Goal: Task Accomplishment & Management: Manage account settings

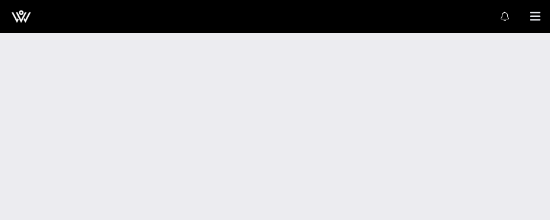
click at [201, 83] on div at bounding box center [275, 123] width 550 height 194
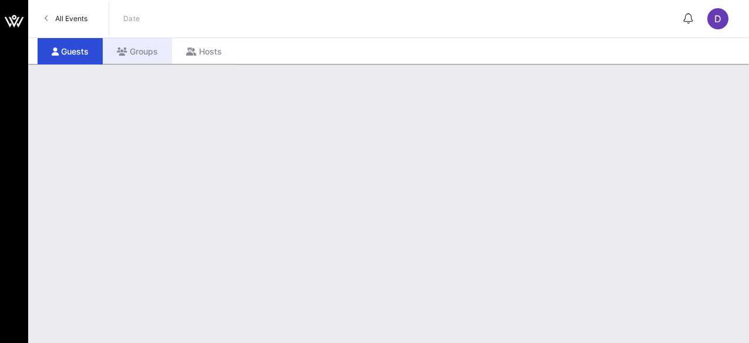
click at [139, 53] on div "Groups" at bounding box center [137, 51] width 69 height 26
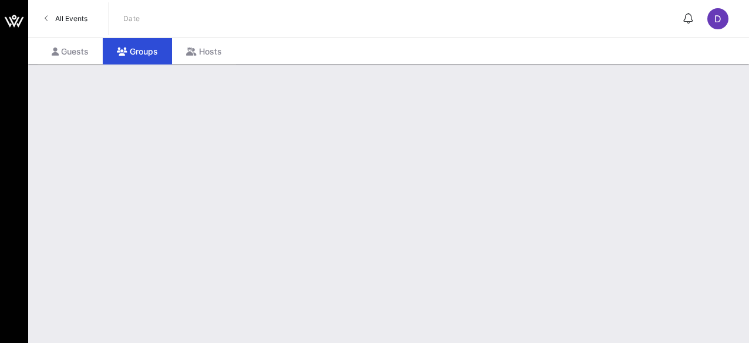
click at [355, 136] on div at bounding box center [388, 203] width 721 height 279
click at [275, 110] on div at bounding box center [388, 203] width 721 height 279
click at [68, 21] on span "All Events" at bounding box center [71, 18] width 32 height 9
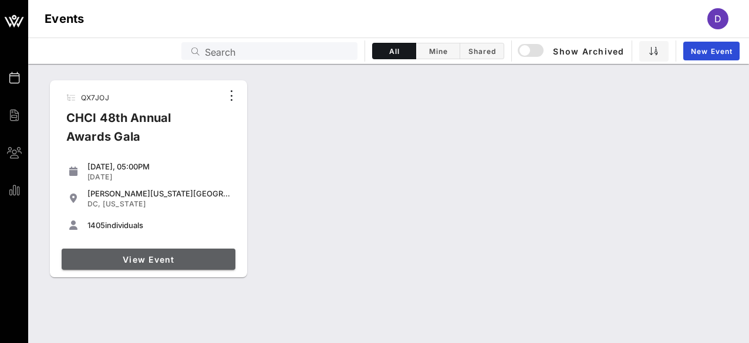
click at [170, 220] on link "View Event" at bounding box center [149, 259] width 174 height 21
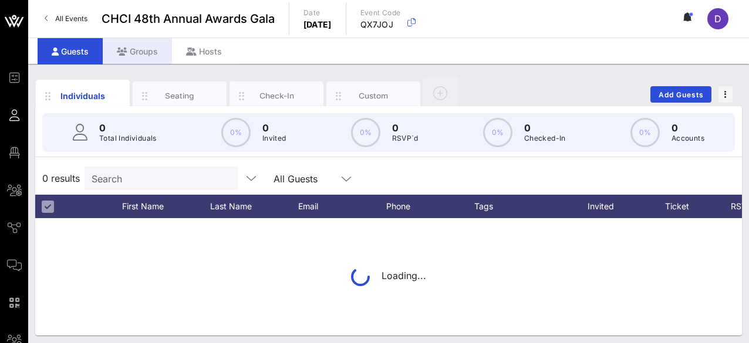
click at [161, 55] on div "Groups" at bounding box center [137, 51] width 69 height 26
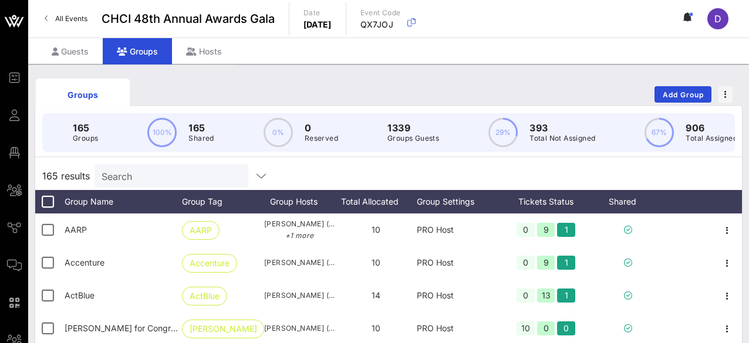
click at [191, 169] on div "165 Groups 100% 165 Shared 0% 0 Reserved 1339 Groups Guests 29% 393 Total Not A…" at bounding box center [388, 336] width 707 height 460
click at [191, 181] on input "text" at bounding box center [170, 175] width 137 height 15
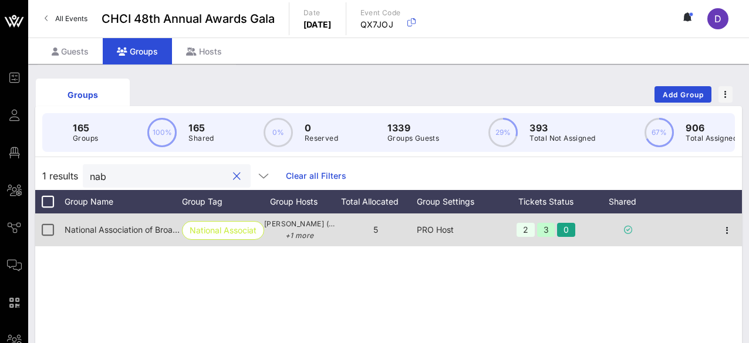
type input "nab"
click at [165, 220] on span "National Association of Broadcasters (NAB)" at bounding box center [148, 230] width 167 height 10
click at [447, 220] on div "PRO Host" at bounding box center [458, 230] width 82 height 33
click at [131, 220] on span "National Association of Broadcasters (NAB)" at bounding box center [148, 230] width 167 height 10
click at [549, 220] on icon "button" at bounding box center [727, 231] width 14 height 14
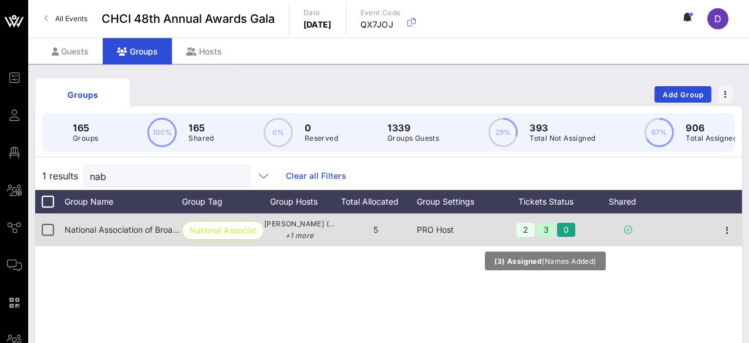
click at [541, 220] on div "3" at bounding box center [546, 230] width 18 height 14
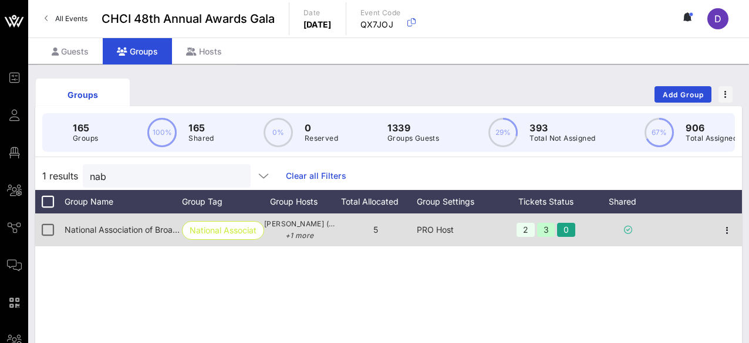
click at [334, 220] on span "[PERSON_NAME] ([EMAIL_ADDRESS][DOMAIN_NAME]) +1 more" at bounding box center [299, 229] width 70 height 23
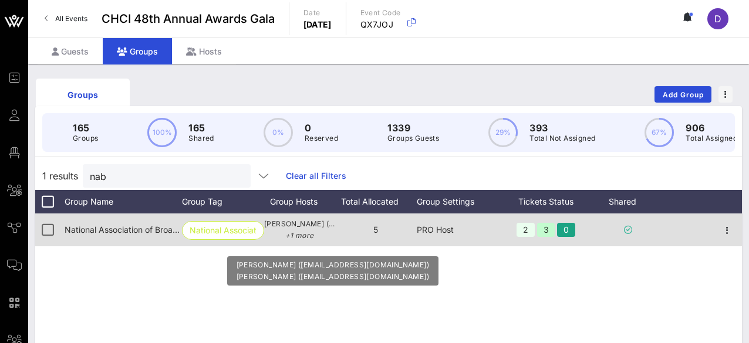
click at [301, 220] on span "[PERSON_NAME] ([EMAIL_ADDRESS][DOMAIN_NAME]) +1 more" at bounding box center [299, 229] width 70 height 23
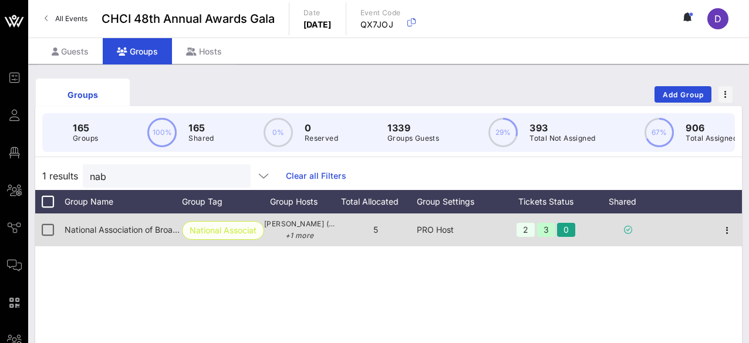
click at [205, 220] on span "National Associat…" at bounding box center [223, 231] width 67 height 18
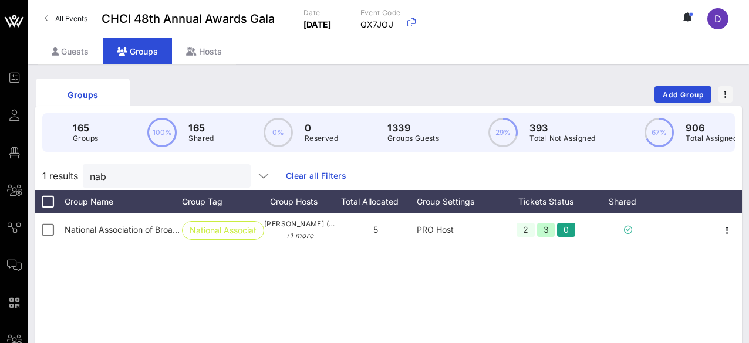
click at [433, 174] on div "1 results nab Clear all Filters" at bounding box center [388, 176] width 707 height 28
click at [83, 130] on p "165" at bounding box center [85, 128] width 25 height 14
click at [95, 49] on div "Guests" at bounding box center [70, 51] width 65 height 26
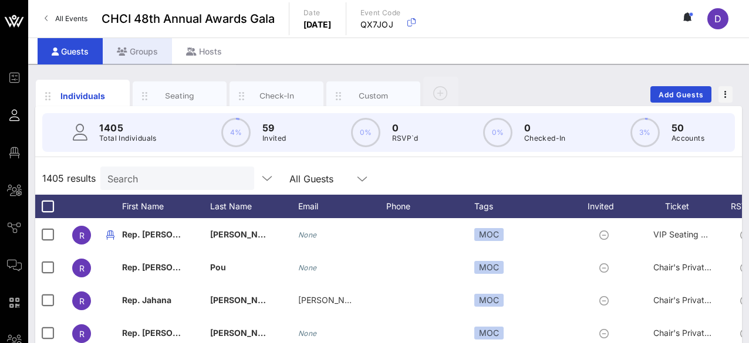
click at [131, 50] on div "Groups" at bounding box center [137, 51] width 69 height 26
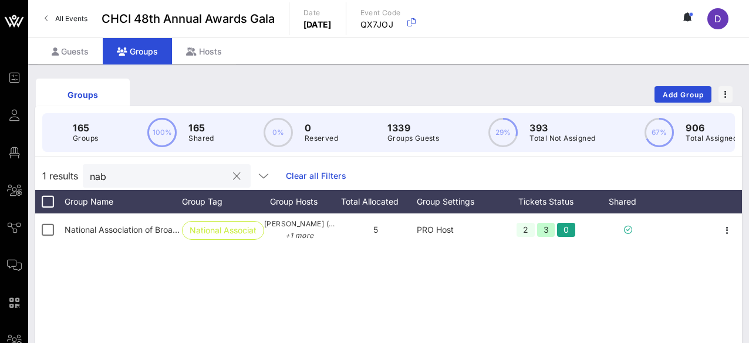
click at [147, 174] on input "nab" at bounding box center [158, 175] width 137 height 15
click at [238, 177] on button "clear icon" at bounding box center [237, 177] width 8 height 12
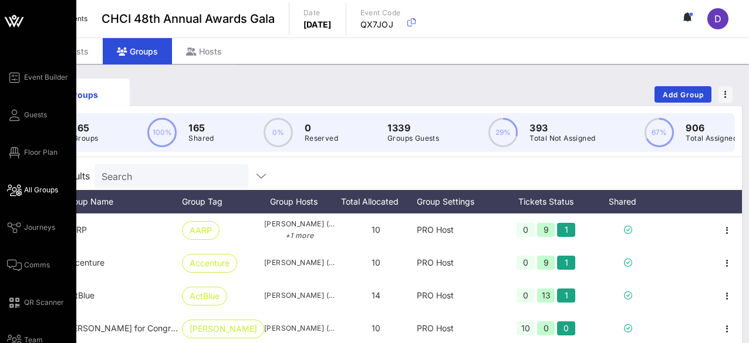
click at [41, 186] on span "All Groups" at bounding box center [41, 190] width 34 height 11
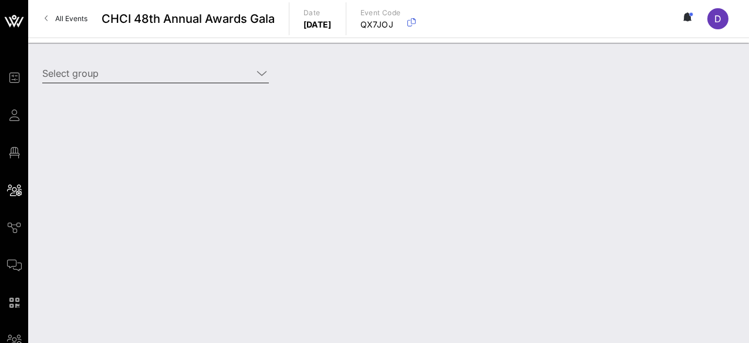
click at [184, 72] on input "Select group" at bounding box center [147, 73] width 210 height 19
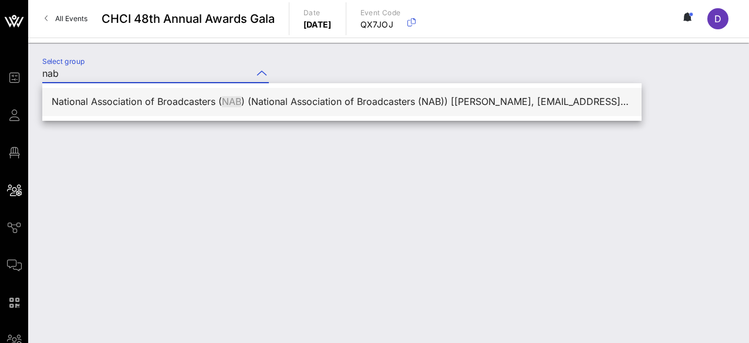
click at [178, 109] on div "National Association of Broadcasters ( NAB ) (National Association of Broadcast…" at bounding box center [342, 101] width 581 height 25
type input "National Association of Broadcasters (NAB) (National Association of Broadcaster…"
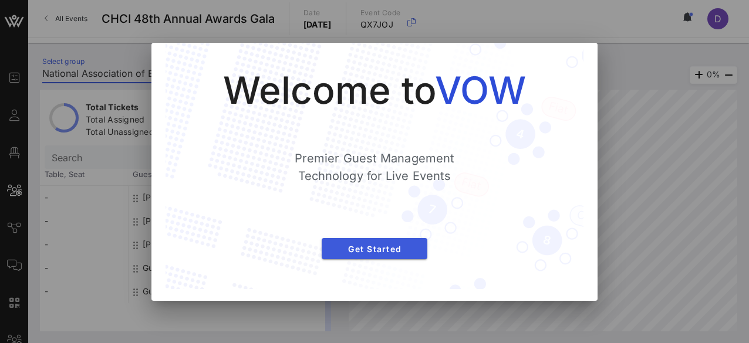
click at [382, 220] on button "Get Started" at bounding box center [375, 248] width 106 height 21
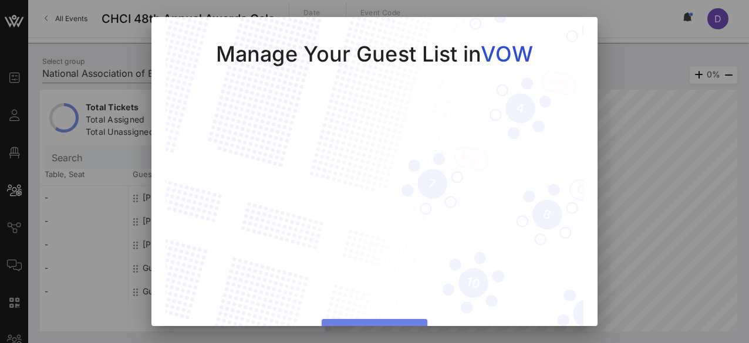
click at [385, 220] on span "Manage Guests" at bounding box center [374, 330] width 87 height 10
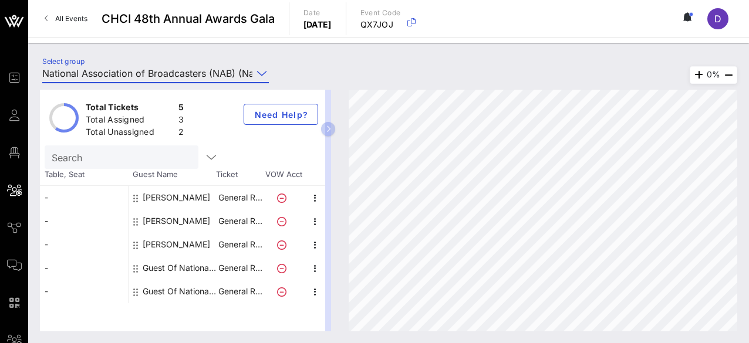
drag, startPoint x: 327, startPoint y: 129, endPoint x: 341, endPoint y: 127, distance: 14.2
click at [341, 127] on div "Total Tickets 5 Total Assigned 3 Total Unassigned 2 Need Help? Search Table, Se…" at bounding box center [388, 211] width 697 height 242
click at [330, 129] on icon "button" at bounding box center [328, 129] width 5 height 7
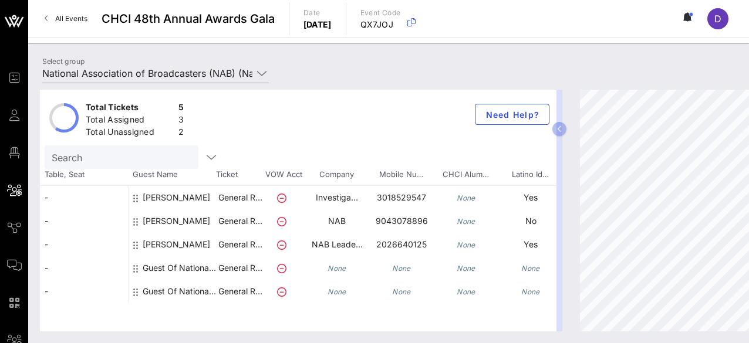
click at [189, 220] on div "[PERSON_NAME]" at bounding box center [177, 249] width 68 height 33
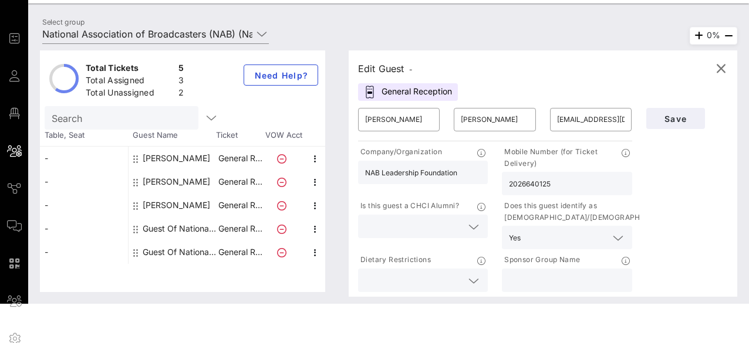
scroll to position [37, 0]
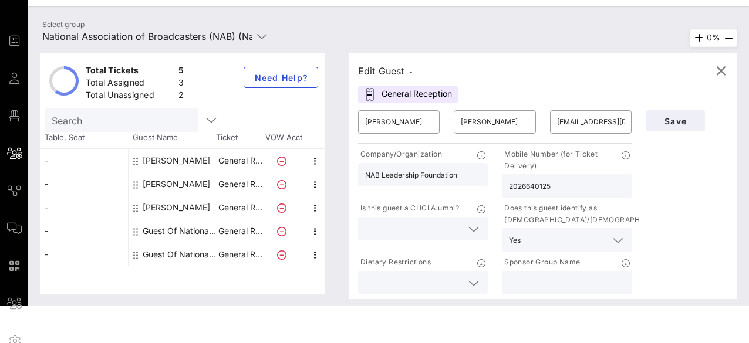
click at [198, 190] on div "[PERSON_NAME]" at bounding box center [177, 184] width 68 height 23
type input "[PERSON_NAME]"
type input "[EMAIL_ADDRESS][DOMAIN_NAME]"
type input "NAB"
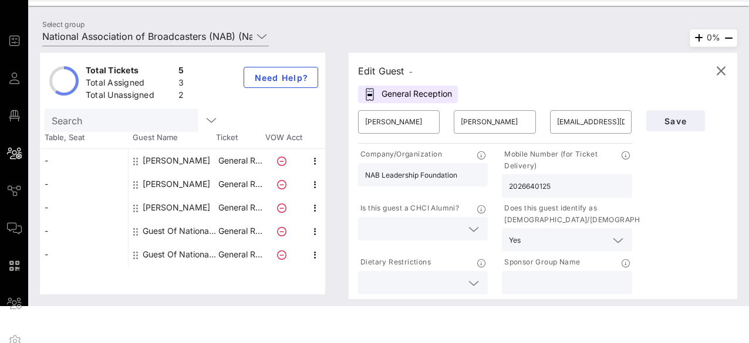
type input "9043078896"
click at [181, 160] on div "[PERSON_NAME]" at bounding box center [177, 160] width 68 height 23
type input "[PERSON_NAME]"
type input "[PERSON_NAME][EMAIL_ADDRESS][DOMAIN_NAME]"
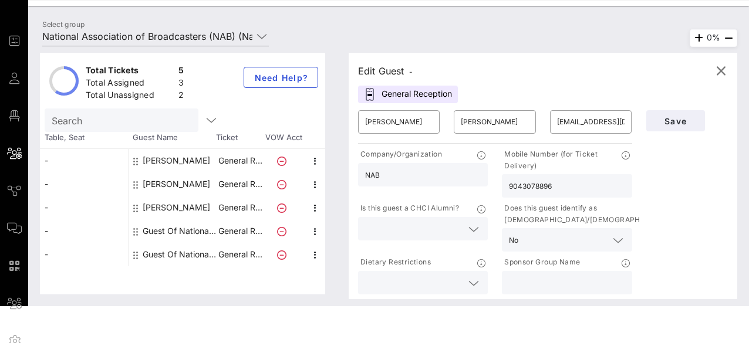
type input "Investigative Reporters and Editors"
type input "3018529547"
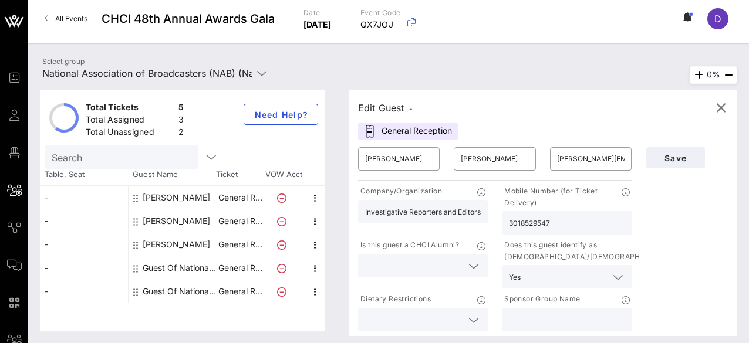
scroll to position [0, 0]
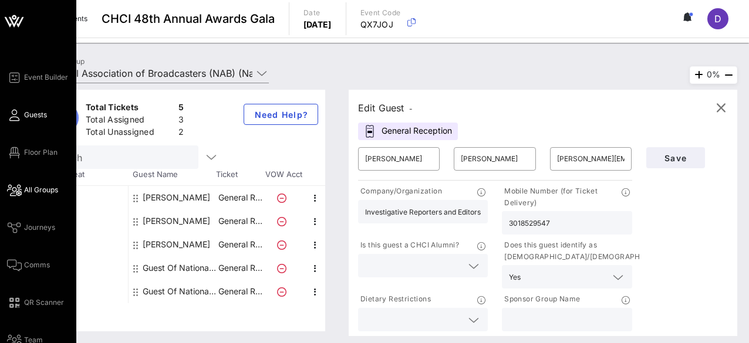
click at [36, 112] on span "Guests" at bounding box center [35, 115] width 23 height 11
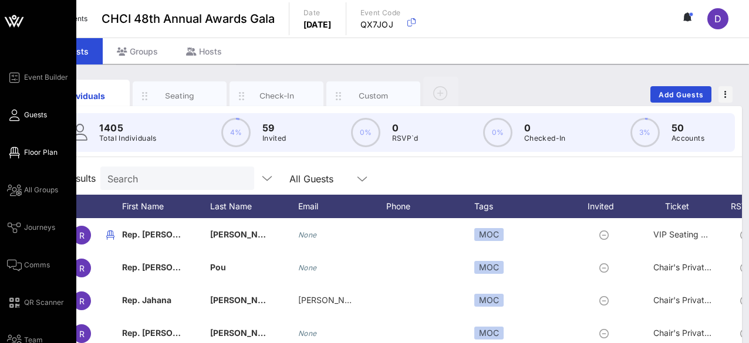
click at [25, 150] on span "Floor Plan" at bounding box center [40, 152] width 33 height 11
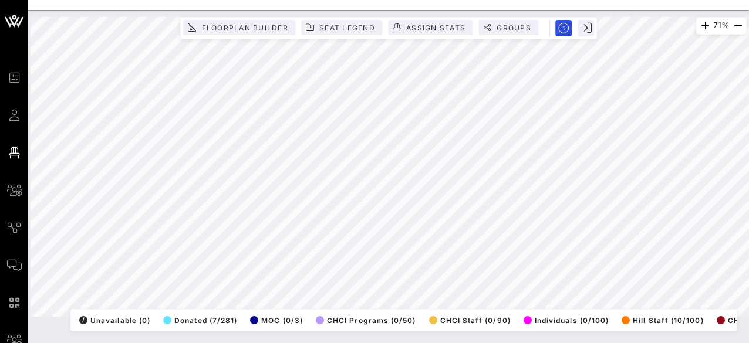
click at [265, 220] on div "71% Floorplan Builder Seat Legend Assign Seats Groups Exit All Reserved Shared …" at bounding box center [389, 167] width 716 height 300
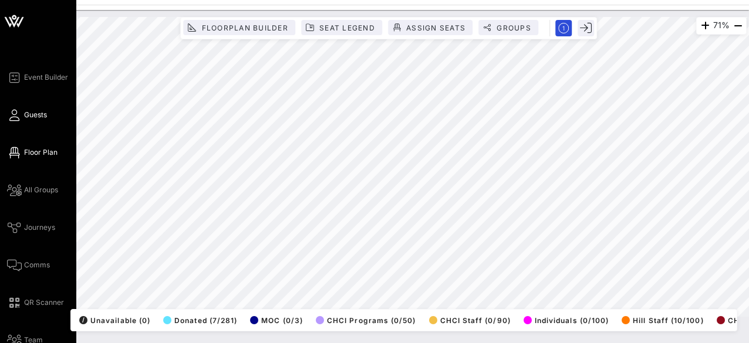
click at [26, 116] on span "Guests" at bounding box center [35, 115] width 23 height 11
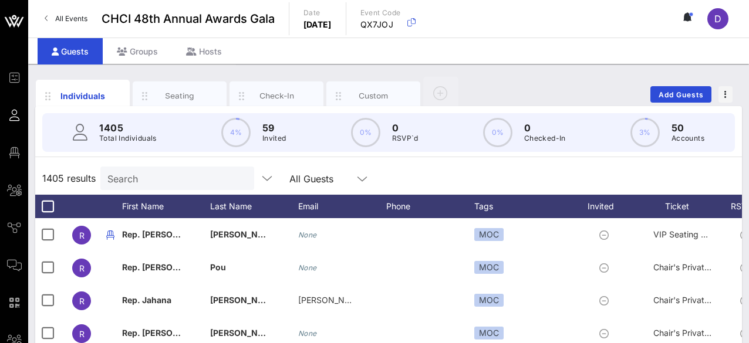
click at [154, 181] on input "Search" at bounding box center [175, 178] width 137 height 15
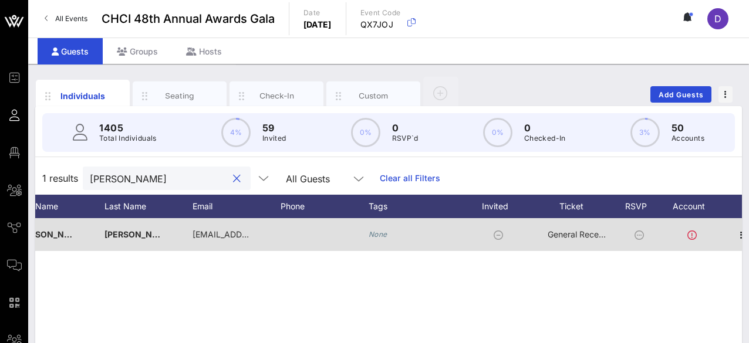
scroll to position [0, 120]
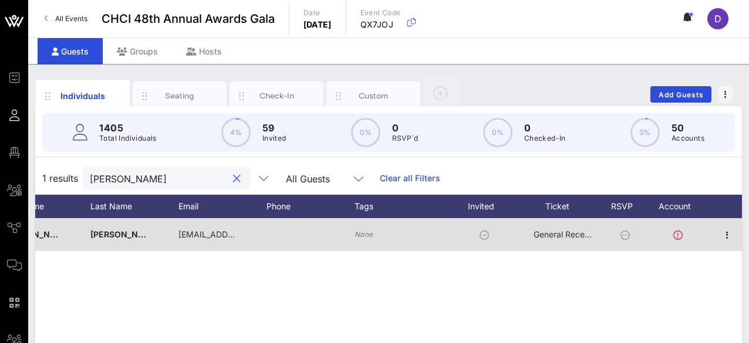
type input "[PERSON_NAME]"
click at [549, 220] on icon at bounding box center [677, 235] width 9 height 9
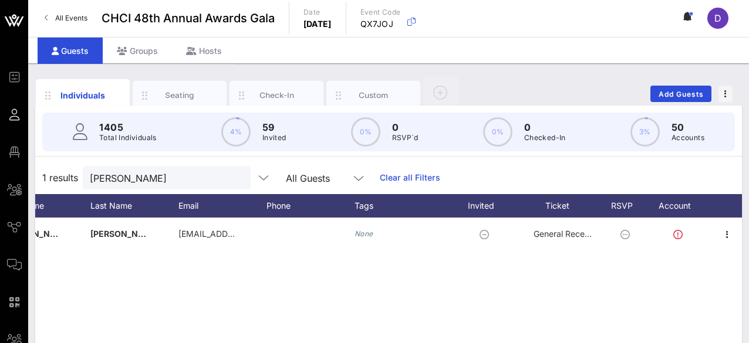
scroll to position [0, 0]
